Goal: Task Accomplishment & Management: Use online tool/utility

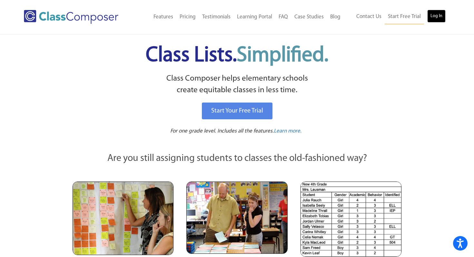
click at [436, 18] on link "Log In" at bounding box center [437, 16] width 18 height 13
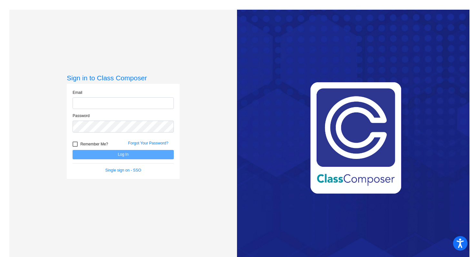
type input "[EMAIL_ADDRESS][DOMAIN_NAME]"
click at [106, 155] on button "Log In" at bounding box center [123, 154] width 101 height 9
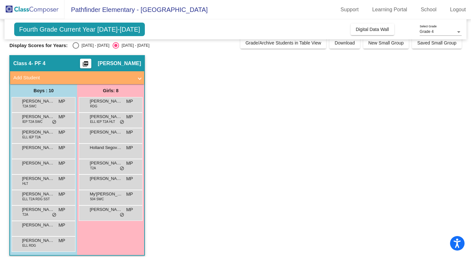
scroll to position [11, 0]
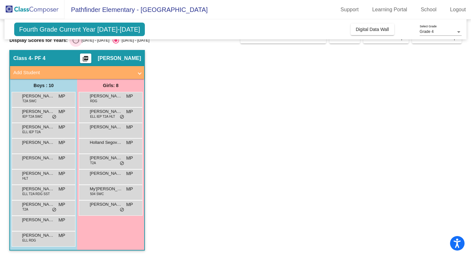
click at [83, 43] on label "[DATE] - [DATE]" at bounding box center [91, 40] width 37 height 6
click at [76, 44] on input "[DATE] - [DATE]" at bounding box center [76, 44] width 0 height 0
radio input "true"
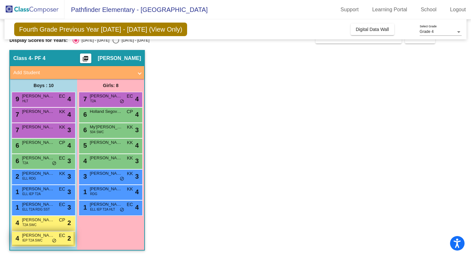
click at [48, 239] on div "4 [PERSON_NAME] IEP T2A SWC EC lock do_not_disturb_alt 2" at bounding box center [43, 238] width 62 height 13
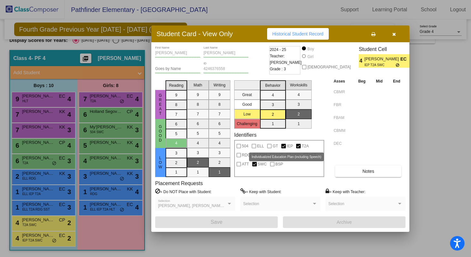
scroll to position [0, 0]
click at [365, 65] on span "IEP T2A SWC" at bounding box center [380, 65] width 31 height 5
click at [392, 32] on icon "button" at bounding box center [394, 34] width 4 height 5
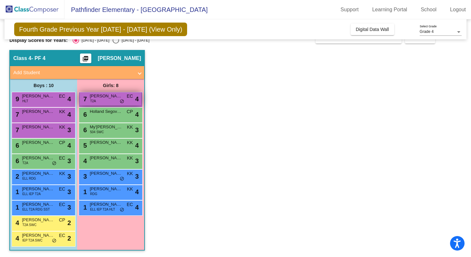
click at [95, 102] on span "T2A" at bounding box center [93, 101] width 6 height 5
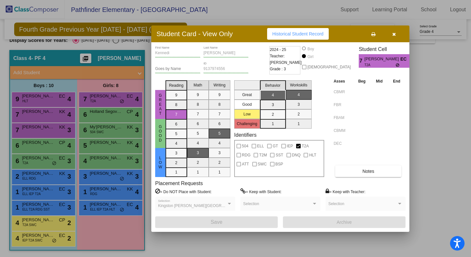
click at [396, 37] on button "button" at bounding box center [394, 34] width 21 height 12
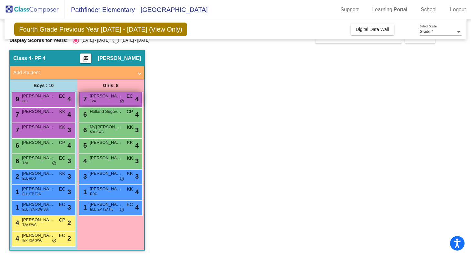
click at [106, 100] on div "7 Kennedi Weir-Moorehead T2A EC lock do_not_disturb_alt 4" at bounding box center [111, 98] width 62 height 13
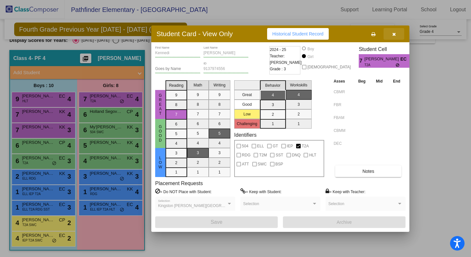
click at [395, 31] on span "button" at bounding box center [394, 33] width 4 height 5
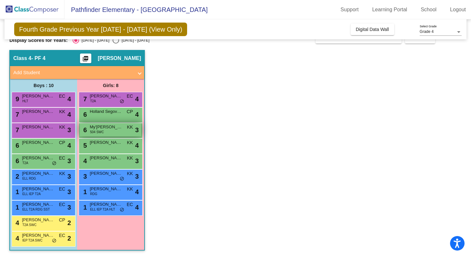
click at [101, 135] on div "6 My'Kayla Sanders 504 SWC KK lock do_not_disturb_alt 3" at bounding box center [111, 129] width 62 height 13
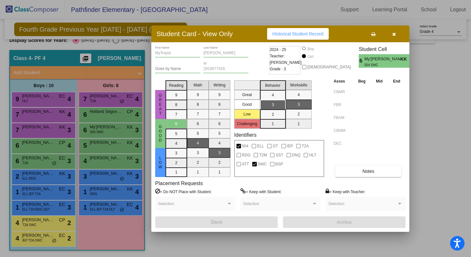
click at [392, 40] on div "Student Card - View Only Historical Student Record" at bounding box center [280, 33] width 258 height 17
click at [393, 37] on button "button" at bounding box center [394, 34] width 21 height 12
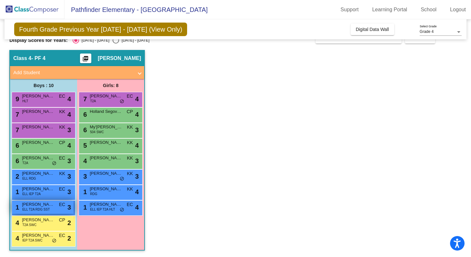
click at [47, 207] on span "Lorenzo Hysa" at bounding box center [38, 204] width 32 height 6
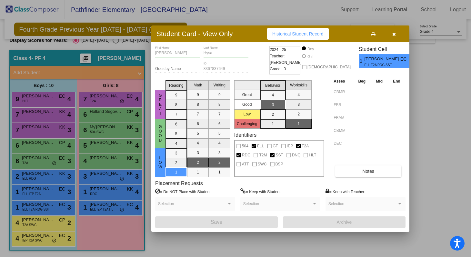
click at [396, 35] on button "button" at bounding box center [394, 34] width 21 height 12
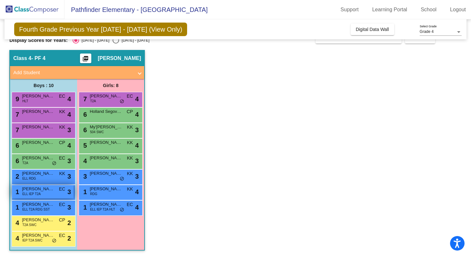
click at [45, 195] on div "1 Ezekiel Tut ELL IEP T2A EC lock do_not_disturb_alt 3" at bounding box center [43, 191] width 62 height 13
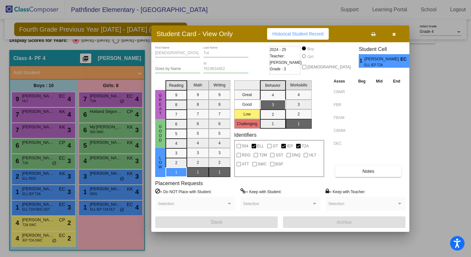
click at [396, 35] on icon "button" at bounding box center [394, 34] width 4 height 5
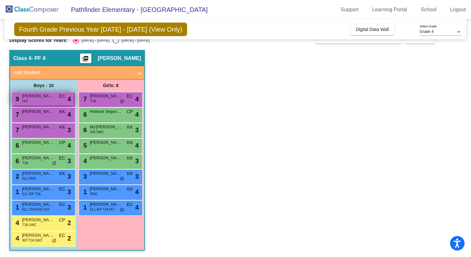
click at [24, 101] on span "HLT" at bounding box center [25, 101] width 6 height 5
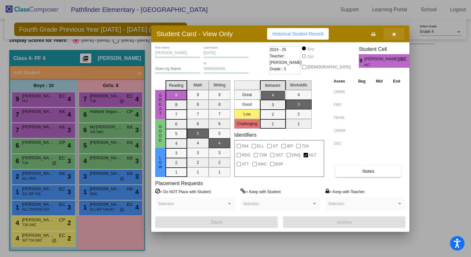
click at [396, 33] on button "button" at bounding box center [394, 34] width 21 height 12
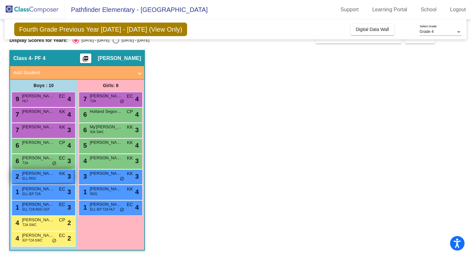
click at [59, 180] on div "2 Shaddy Samson ELL RDG KK lock do_not_disturb_alt 3" at bounding box center [43, 176] width 62 height 13
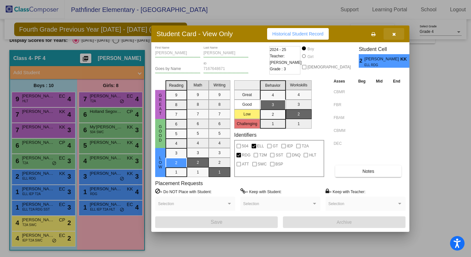
click at [396, 33] on icon "button" at bounding box center [394, 34] width 4 height 5
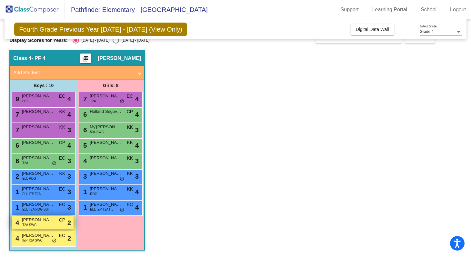
click at [28, 223] on span "T2A SWC" at bounding box center [29, 225] width 14 height 5
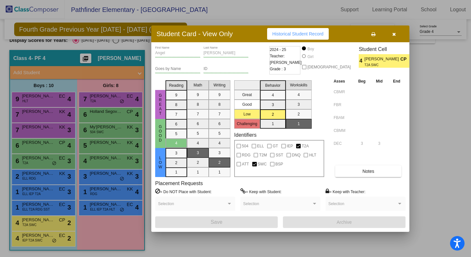
click at [396, 33] on button "button" at bounding box center [394, 34] width 21 height 12
